Goal: Transaction & Acquisition: Purchase product/service

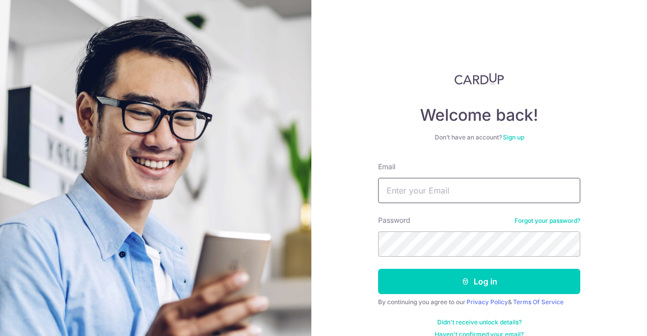
click at [462, 195] on input "Email" at bounding box center [479, 190] width 202 height 25
type input "dominiclim36@gmail.com"
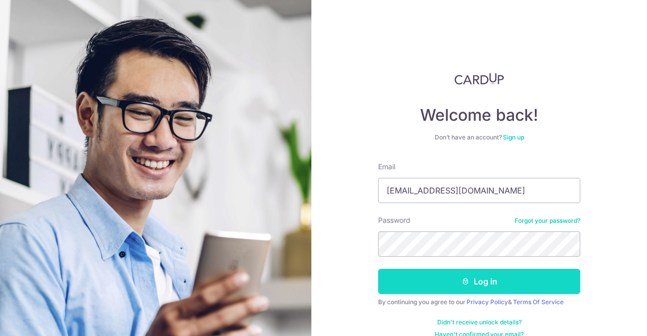
click at [438, 277] on button "Log in" at bounding box center [479, 281] width 202 height 25
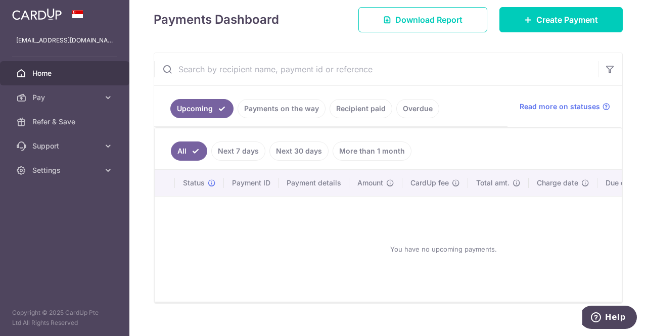
scroll to position [114, 0]
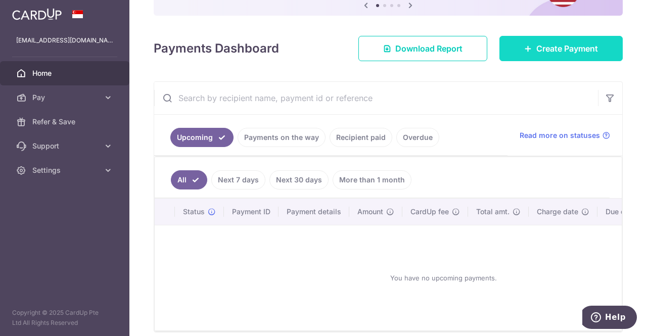
click at [537, 47] on span "Create Payment" at bounding box center [568, 48] width 62 height 12
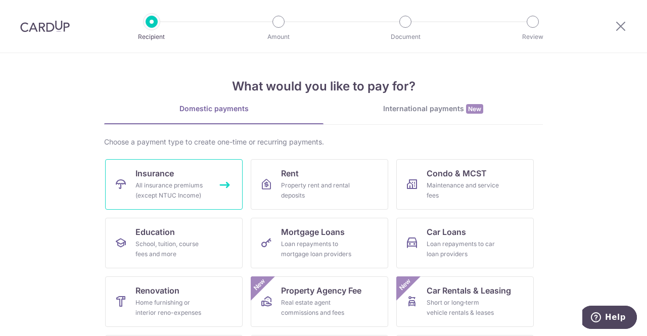
click at [189, 180] on link "Insurance All insurance premiums (except NTUC Income)" at bounding box center [174, 184] width 138 height 51
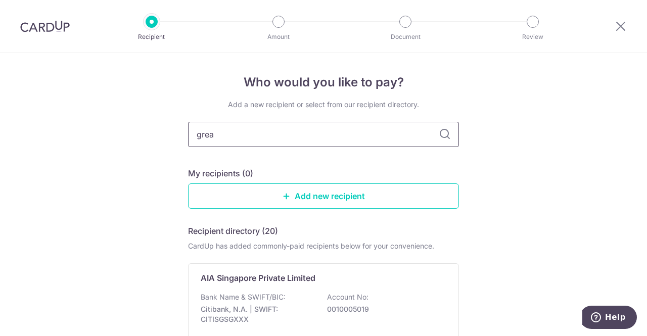
type input "great"
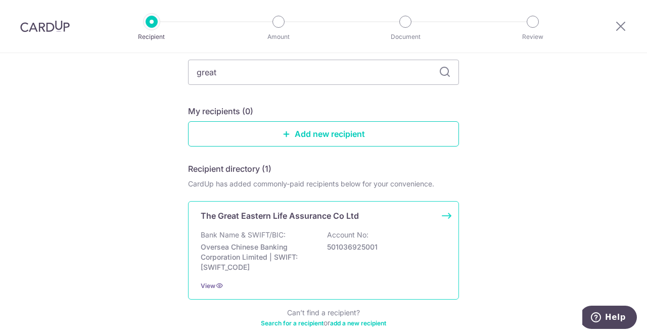
click at [253, 237] on p "Bank Name & SWIFT/BIC:" at bounding box center [243, 235] width 85 height 10
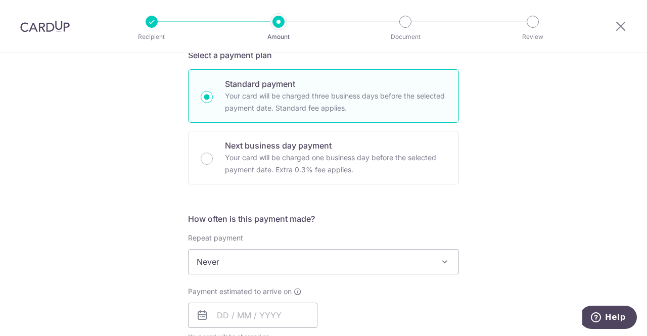
scroll to position [342, 0]
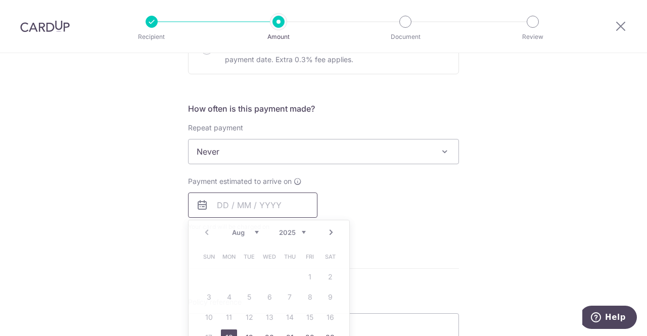
click at [219, 211] on input "text" at bounding box center [252, 205] width 129 height 25
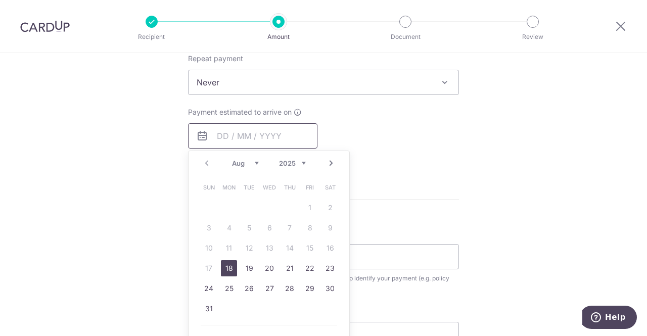
scroll to position [411, 0]
click at [227, 266] on link "18" at bounding box center [229, 268] width 16 height 16
type input "[DATE]"
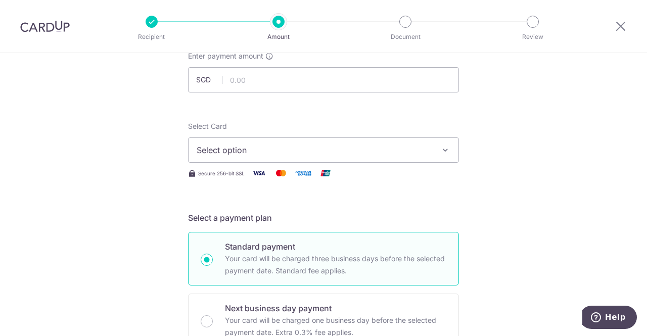
scroll to position [0, 0]
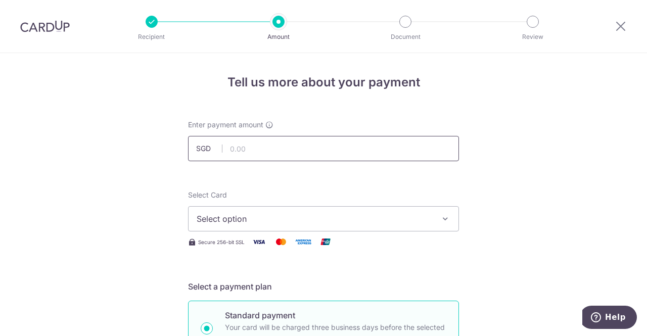
click at [249, 149] on input "text" at bounding box center [323, 148] width 271 height 25
type input "836.65"
click at [226, 221] on span "Select option" at bounding box center [315, 219] width 236 height 12
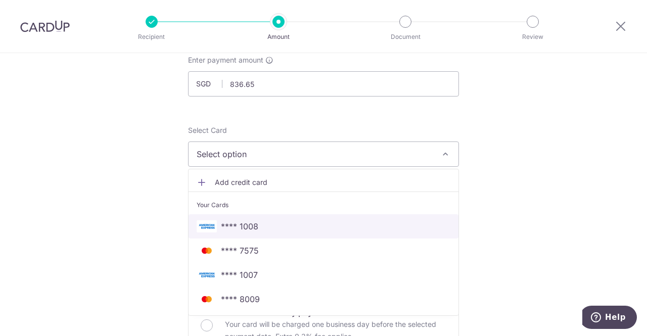
scroll to position [66, 0]
click at [252, 229] on span "**** 1008" at bounding box center [239, 225] width 37 height 12
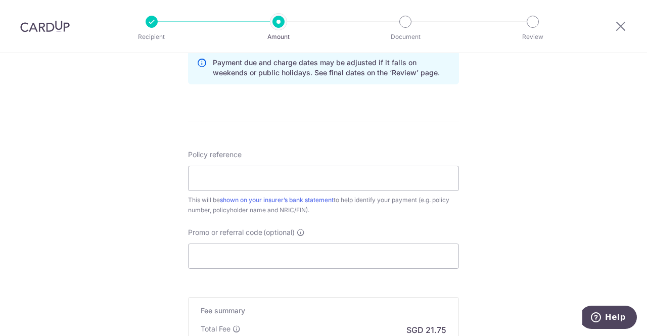
scroll to position [531, 0]
click at [228, 173] on input "Policy reference" at bounding box center [323, 178] width 271 height 25
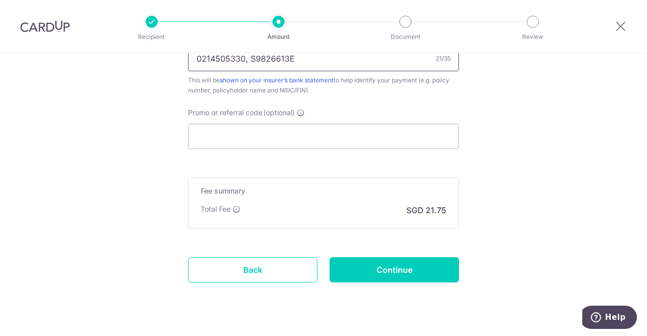
scroll to position [652, 0]
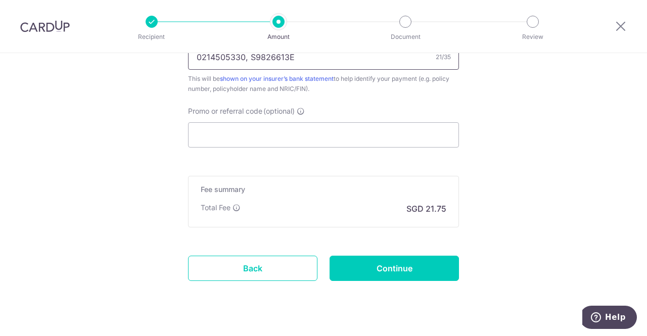
type input "0214505330, S9826613E"
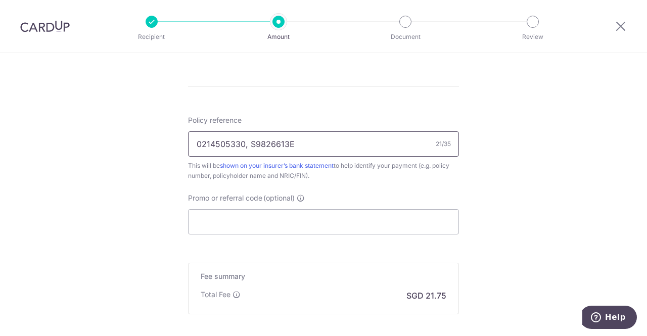
scroll to position [671, 0]
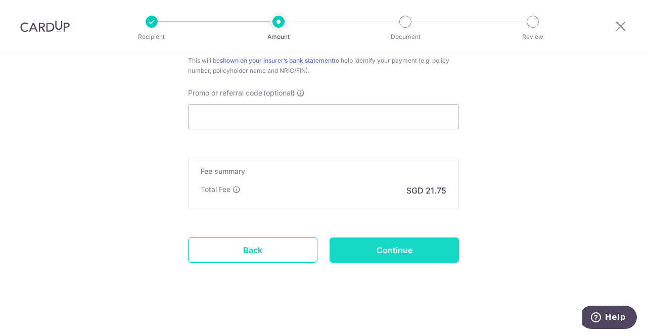
click at [384, 255] on input "Continue" at bounding box center [394, 250] width 129 height 25
type input "Create Schedule"
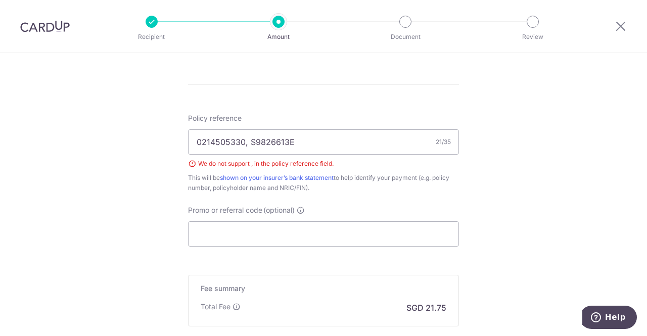
scroll to position [562, 0]
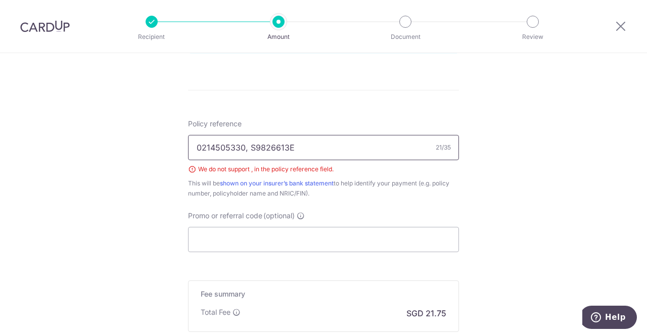
click at [316, 143] on input "0214505330, S9826613E" at bounding box center [323, 147] width 271 height 25
type input "0214505330"
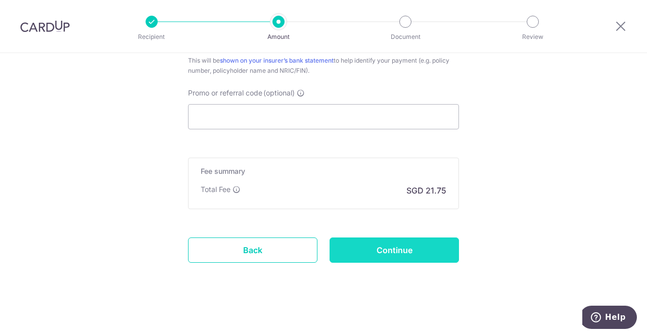
click at [390, 251] on input "Continue" at bounding box center [394, 250] width 129 height 25
type input "Create Schedule"
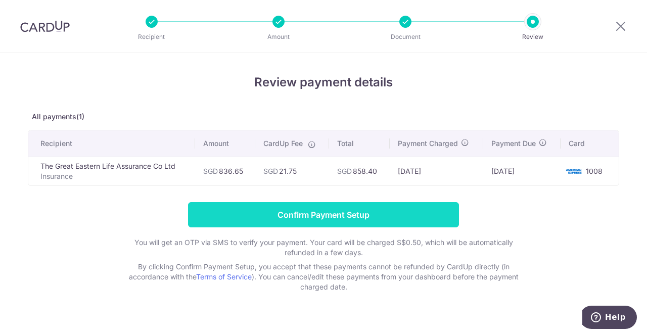
click at [332, 214] on input "Confirm Payment Setup" at bounding box center [323, 214] width 271 height 25
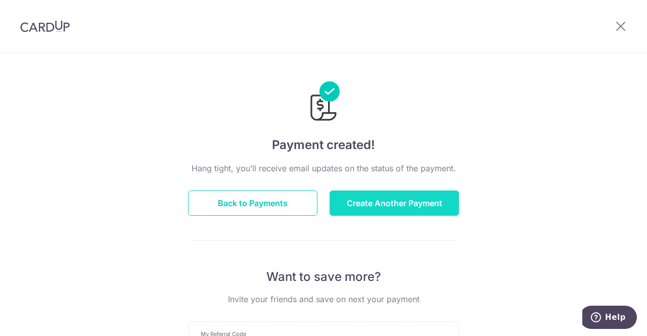
click at [350, 208] on button "Create Another Payment" at bounding box center [394, 203] width 129 height 25
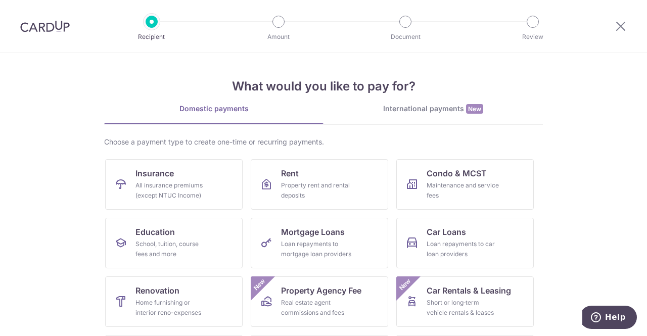
click at [194, 210] on ul "Insurance All insurance premiums (except NTUC Income) Rent Property rent and re…" at bounding box center [323, 305] width 437 height 293
click at [178, 194] on div "All insurance premiums (except NTUC Income)" at bounding box center [172, 191] width 73 height 20
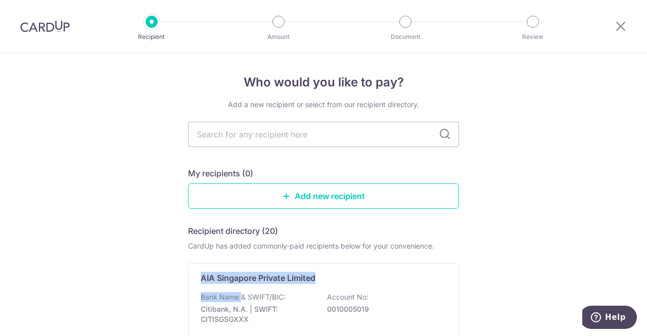
drag, startPoint x: 239, startPoint y: 295, endPoint x: 66, endPoint y: 277, distance: 174.4
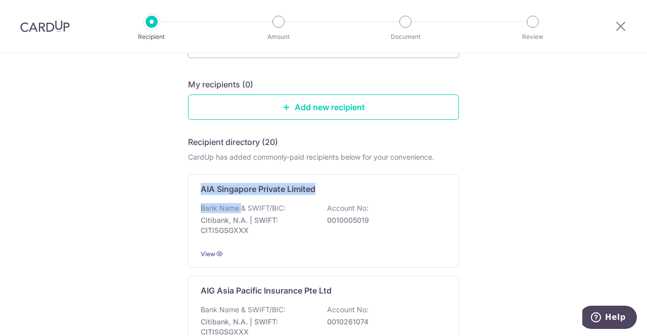
scroll to position [39, 0]
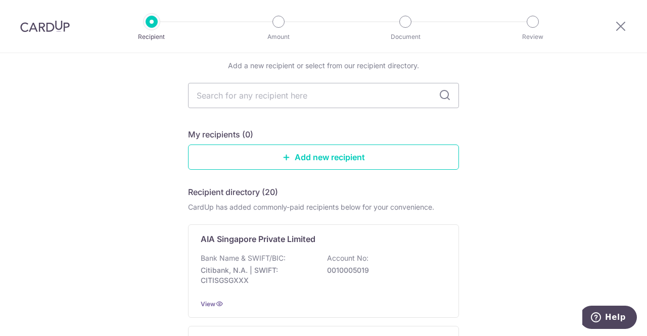
click at [216, 92] on input "text" at bounding box center [323, 95] width 271 height 25
type input "great"
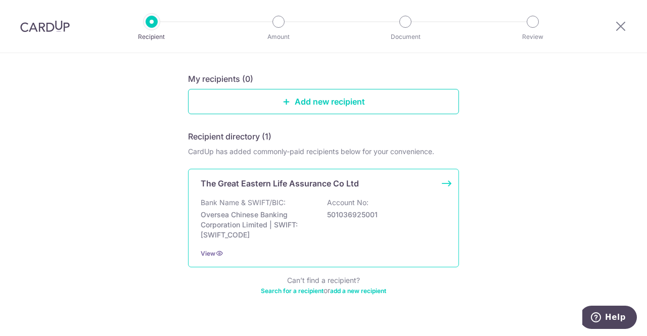
scroll to position [102, 0]
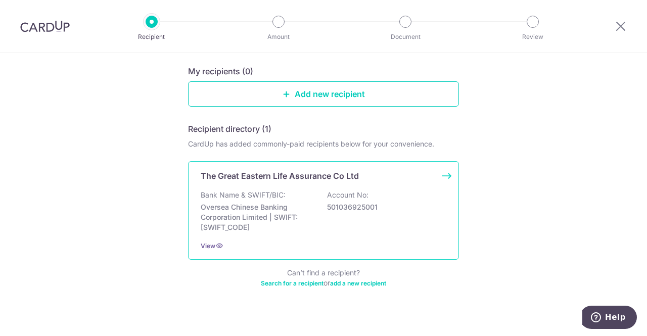
click at [258, 212] on p "Oversea Chinese Banking Corporation Limited | SWIFT: OCBCSGSGXXX" at bounding box center [257, 217] width 113 height 30
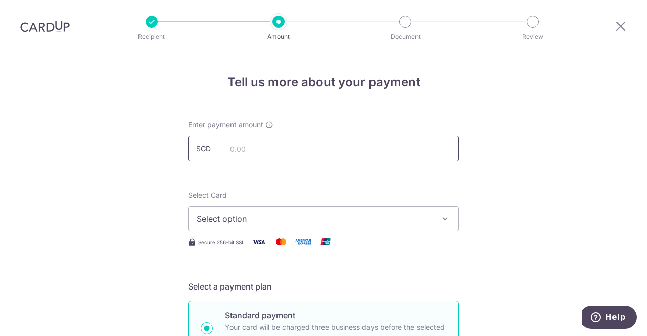
click at [250, 150] on input "text" at bounding box center [323, 148] width 271 height 25
type input "1,764.75"
click at [228, 218] on span "Select option" at bounding box center [315, 219] width 236 height 12
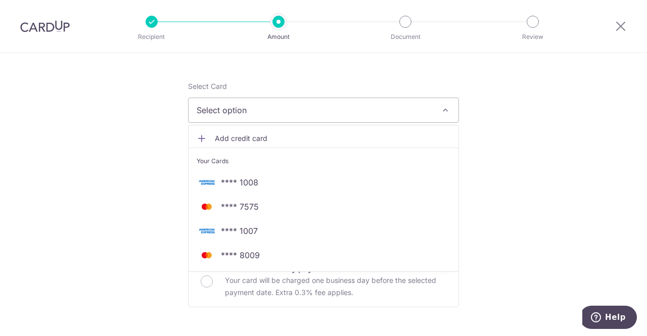
scroll to position [109, 0]
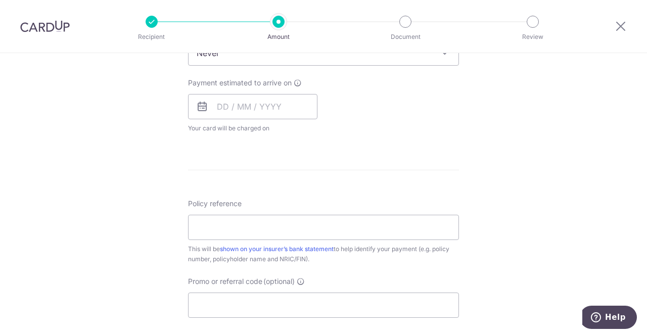
scroll to position [405, 0]
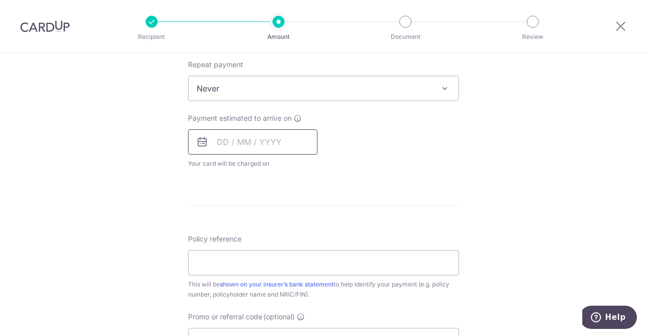
click at [255, 142] on input "text" at bounding box center [252, 141] width 129 height 25
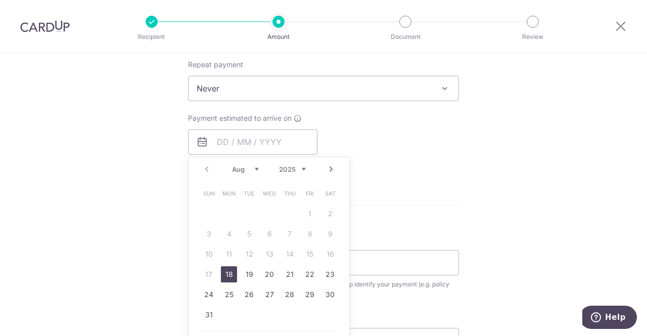
click at [229, 275] on link "18" at bounding box center [229, 274] width 16 height 16
type input "[DATE]"
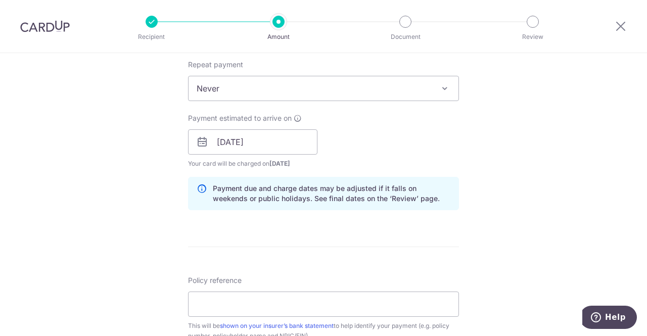
click at [145, 222] on div "Tell us more about your payment Enter payment amount SGD 1,764.75 1764.75 Selec…" at bounding box center [323, 126] width 647 height 956
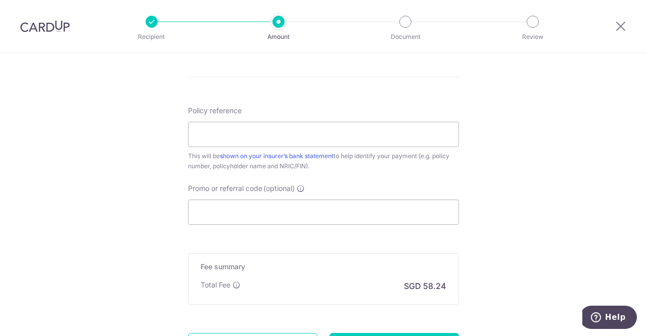
scroll to position [575, 0]
click at [312, 139] on input "Policy reference" at bounding box center [323, 133] width 271 height 25
type input "0214505348"
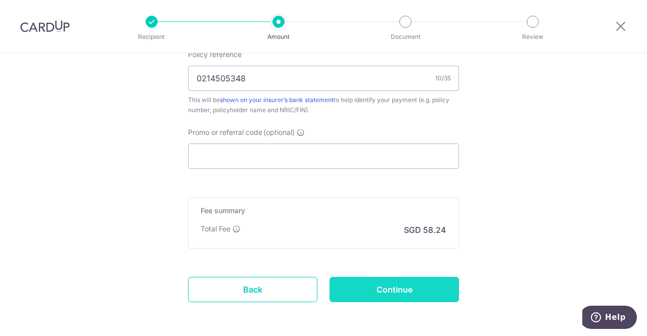
click at [384, 292] on input "Continue" at bounding box center [394, 289] width 129 height 25
type input "Create Schedule"
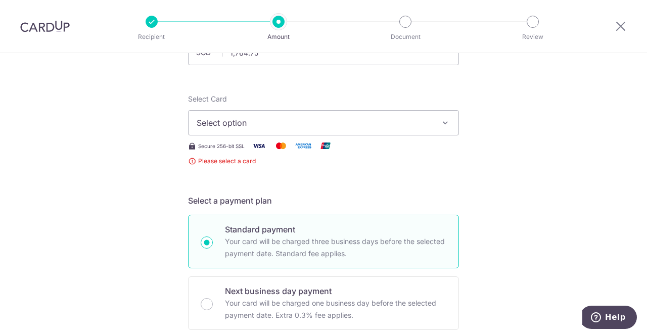
scroll to position [96, 0]
click at [280, 126] on span "Select option" at bounding box center [315, 123] width 236 height 12
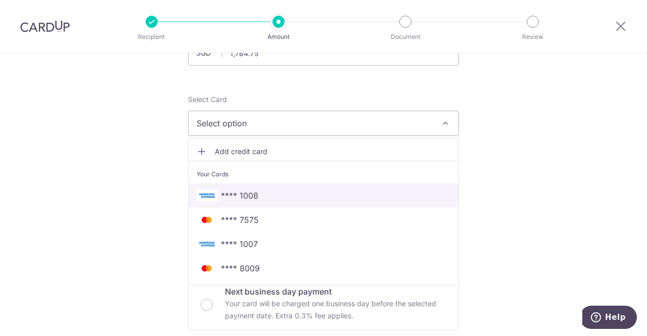
click at [228, 193] on span "**** 1008" at bounding box center [239, 196] width 37 height 12
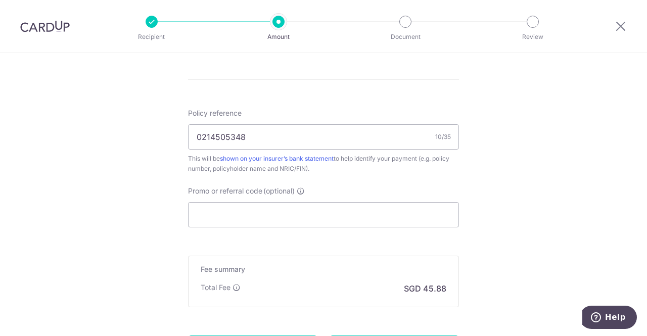
scroll to position [671, 0]
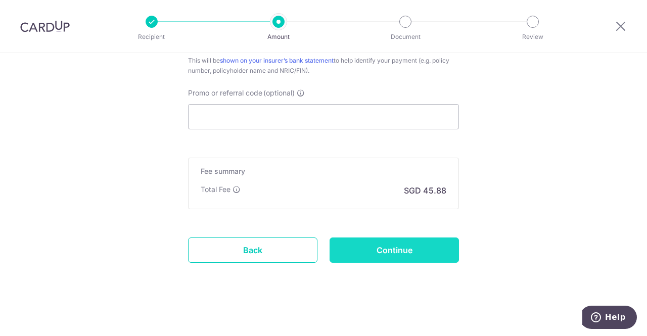
click at [369, 254] on input "Continue" at bounding box center [394, 250] width 129 height 25
type input "Create Schedule"
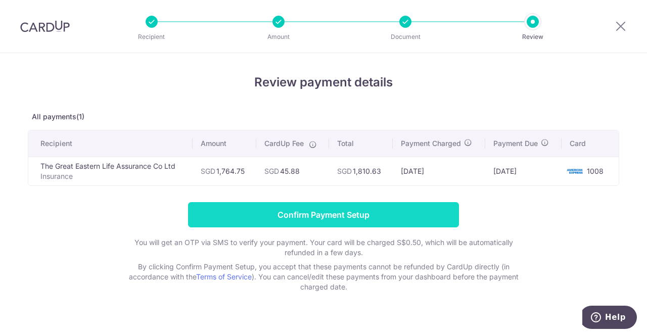
click at [365, 214] on input "Confirm Payment Setup" at bounding box center [323, 214] width 271 height 25
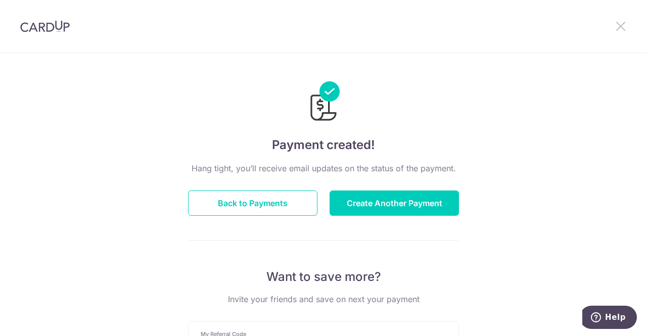
click at [616, 28] on icon at bounding box center [621, 26] width 12 height 13
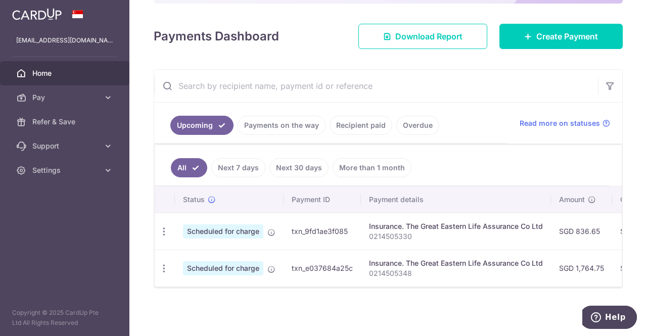
scroll to position [114, 0]
